Goal: Find specific page/section: Locate item on page

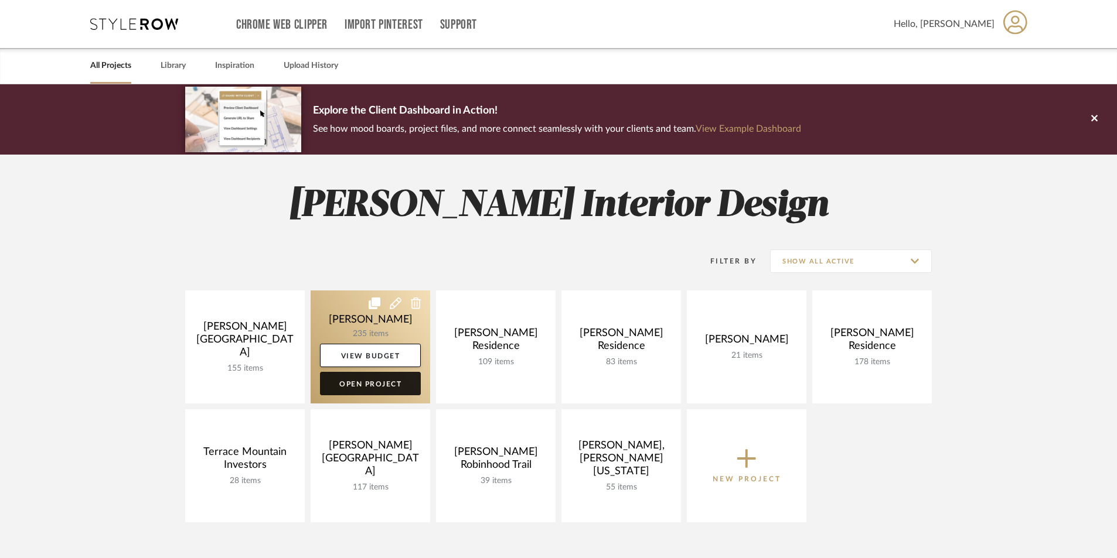
click at [365, 391] on link "Open Project" at bounding box center [370, 383] width 101 height 23
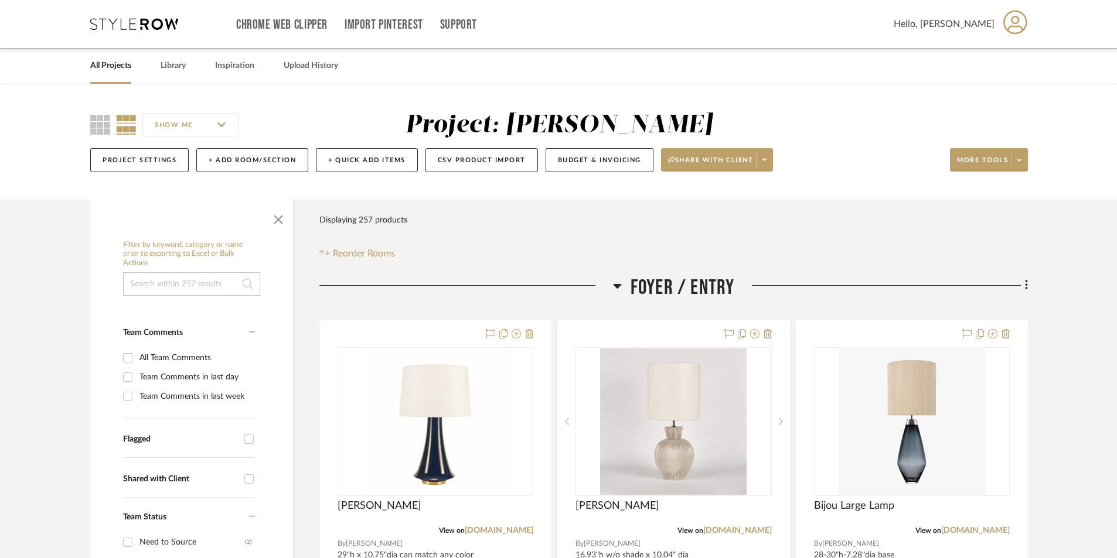
click at [274, 221] on span "button" at bounding box center [278, 217] width 28 height 28
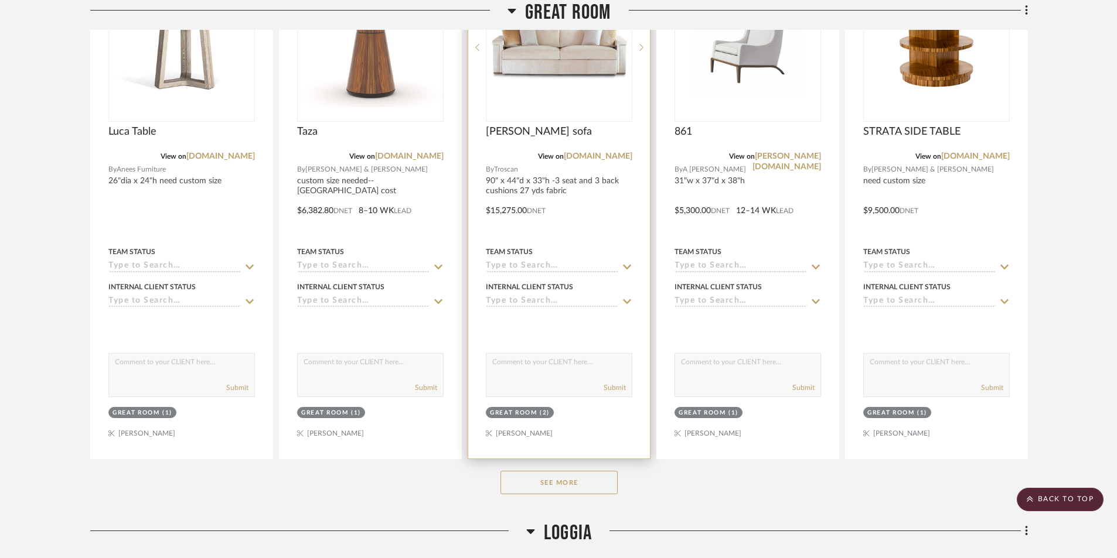
scroll to position [996, 0]
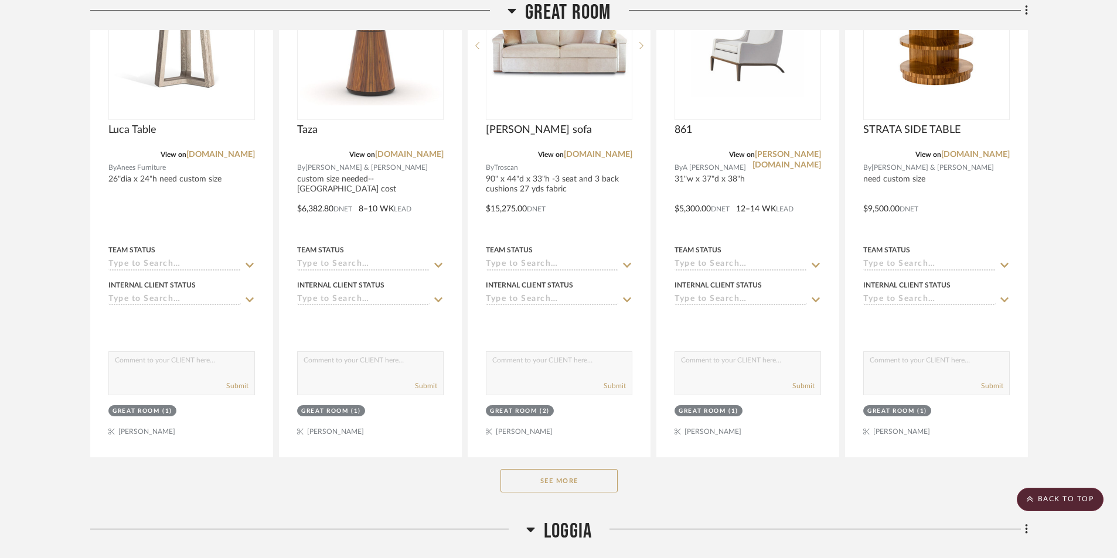
click at [576, 485] on button "See More" at bounding box center [558, 480] width 117 height 23
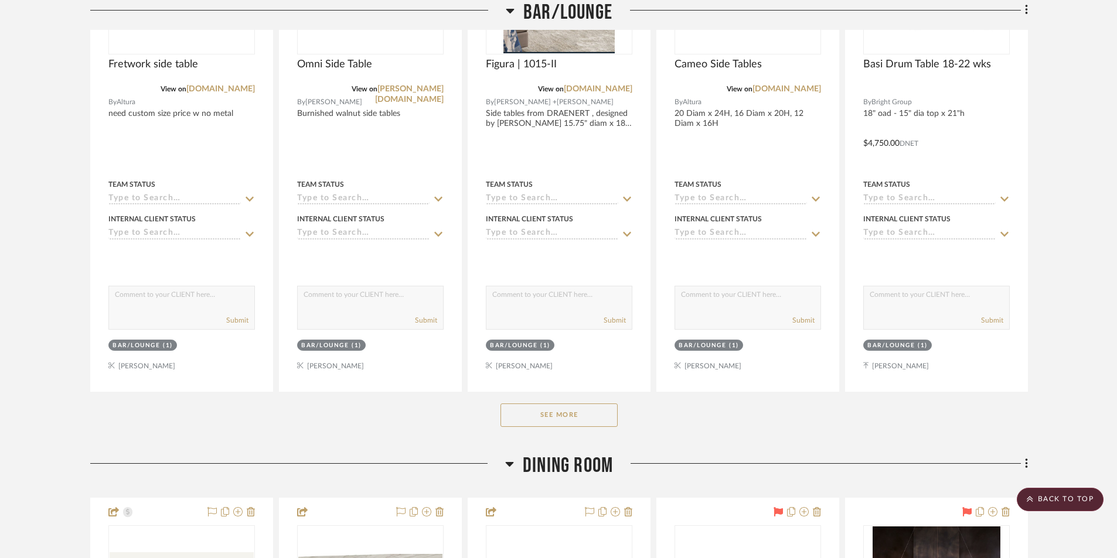
scroll to position [4395, 0]
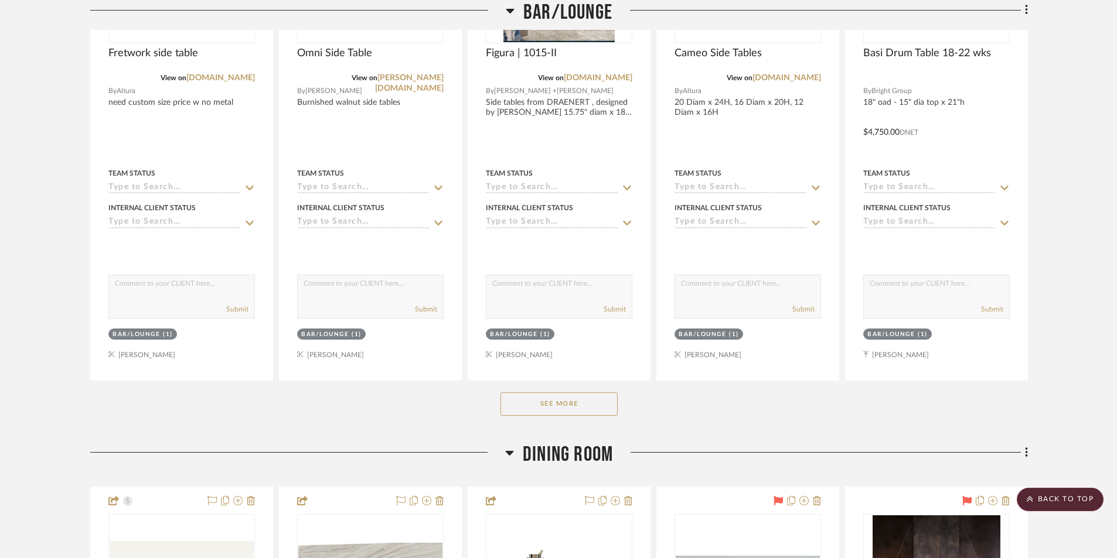
click at [530, 410] on button "See More" at bounding box center [558, 404] width 117 height 23
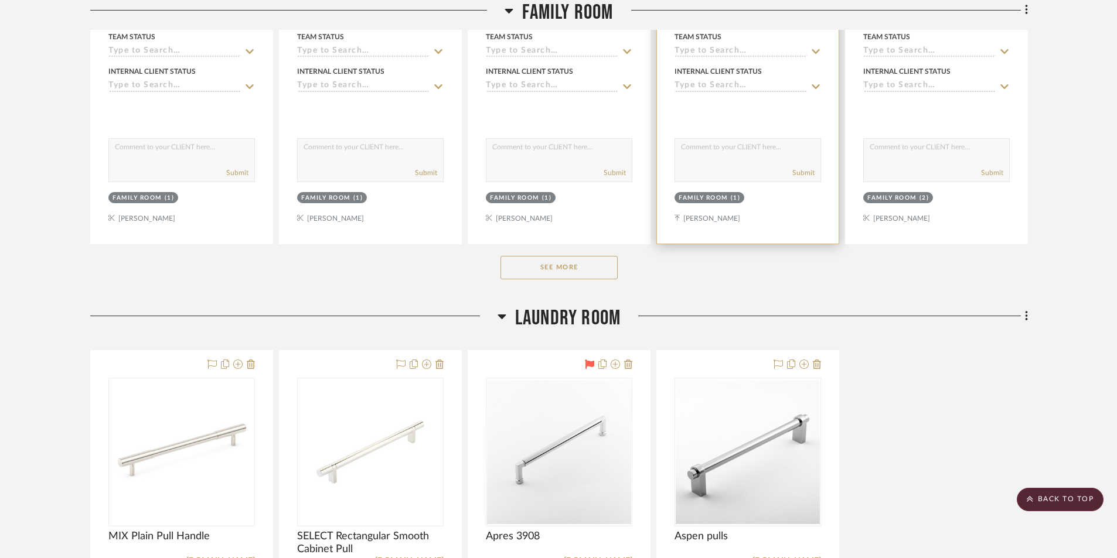
scroll to position [9258, 0]
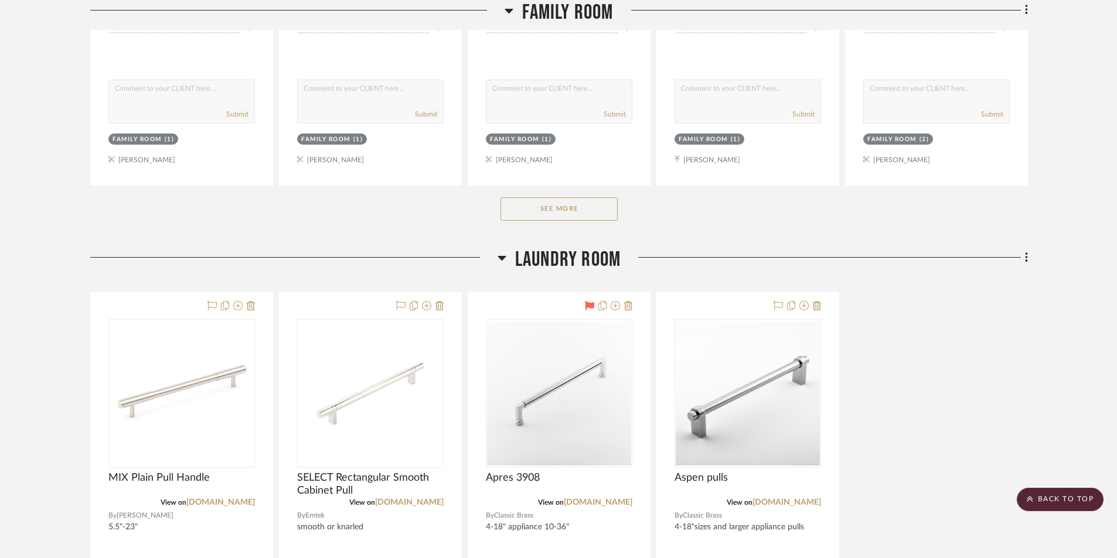
click at [534, 210] on button "See More" at bounding box center [558, 208] width 117 height 23
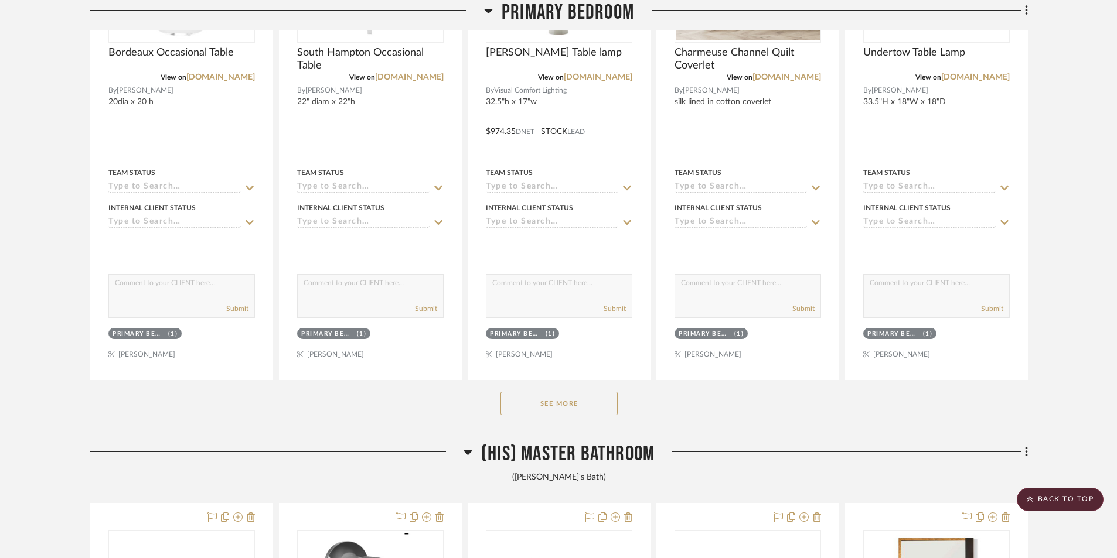
scroll to position [10781, 0]
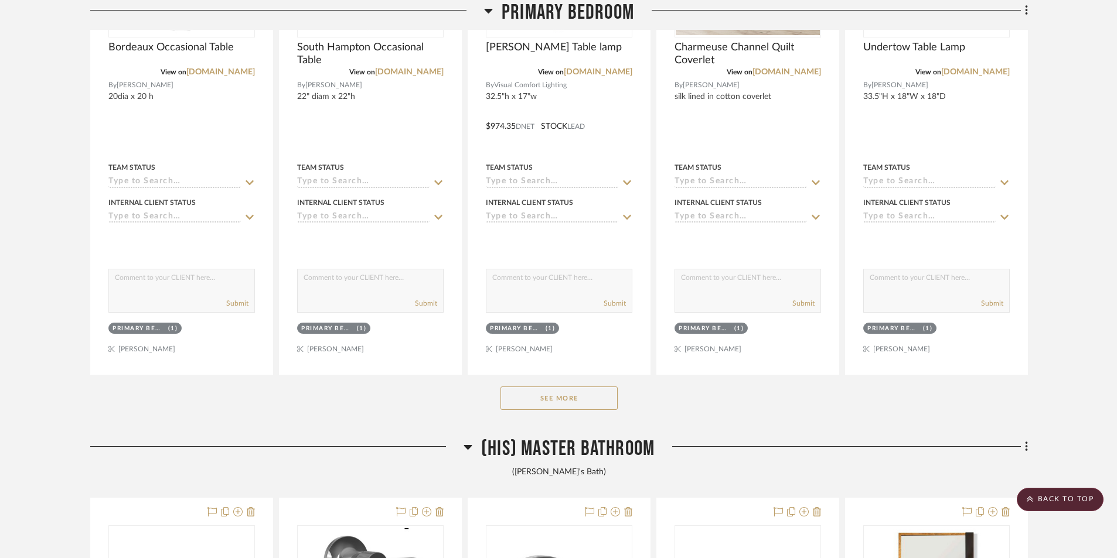
click at [585, 404] on button "See More" at bounding box center [558, 398] width 117 height 23
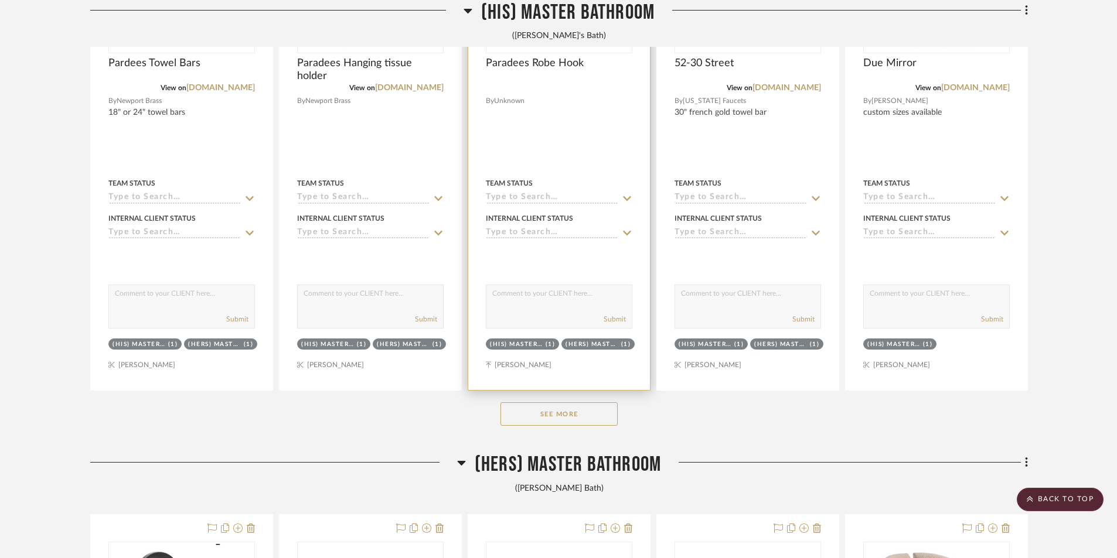
scroll to position [13535, 0]
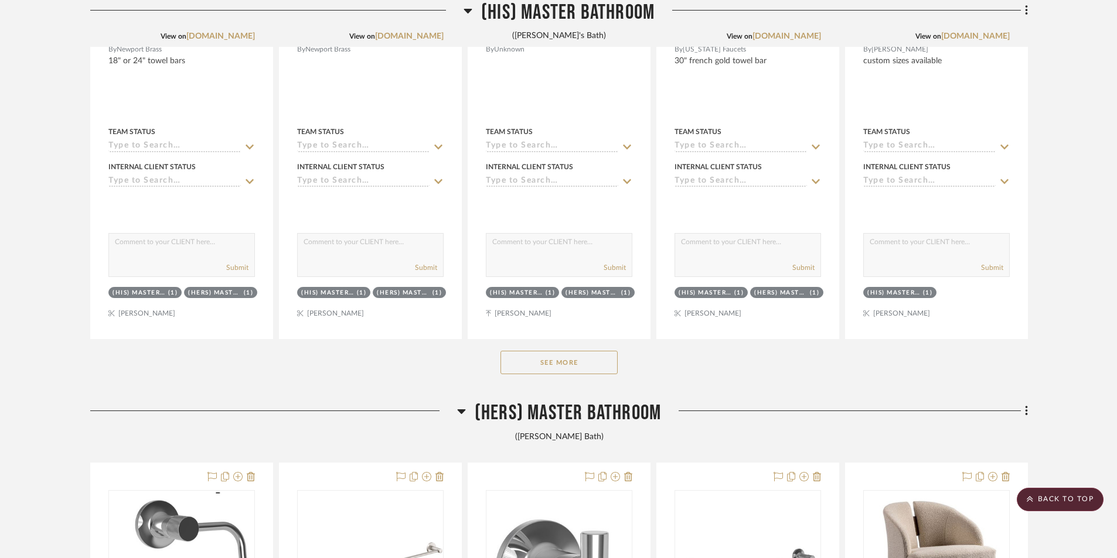
click at [553, 365] on button "See More" at bounding box center [558, 362] width 117 height 23
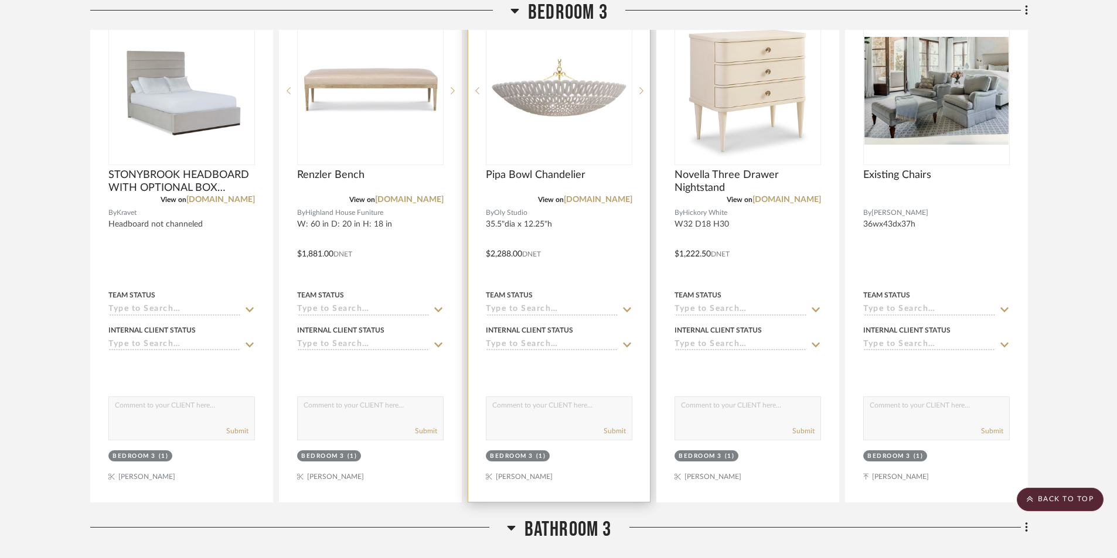
scroll to position [20039, 0]
